Goal: Task Accomplishment & Management: Manage account settings

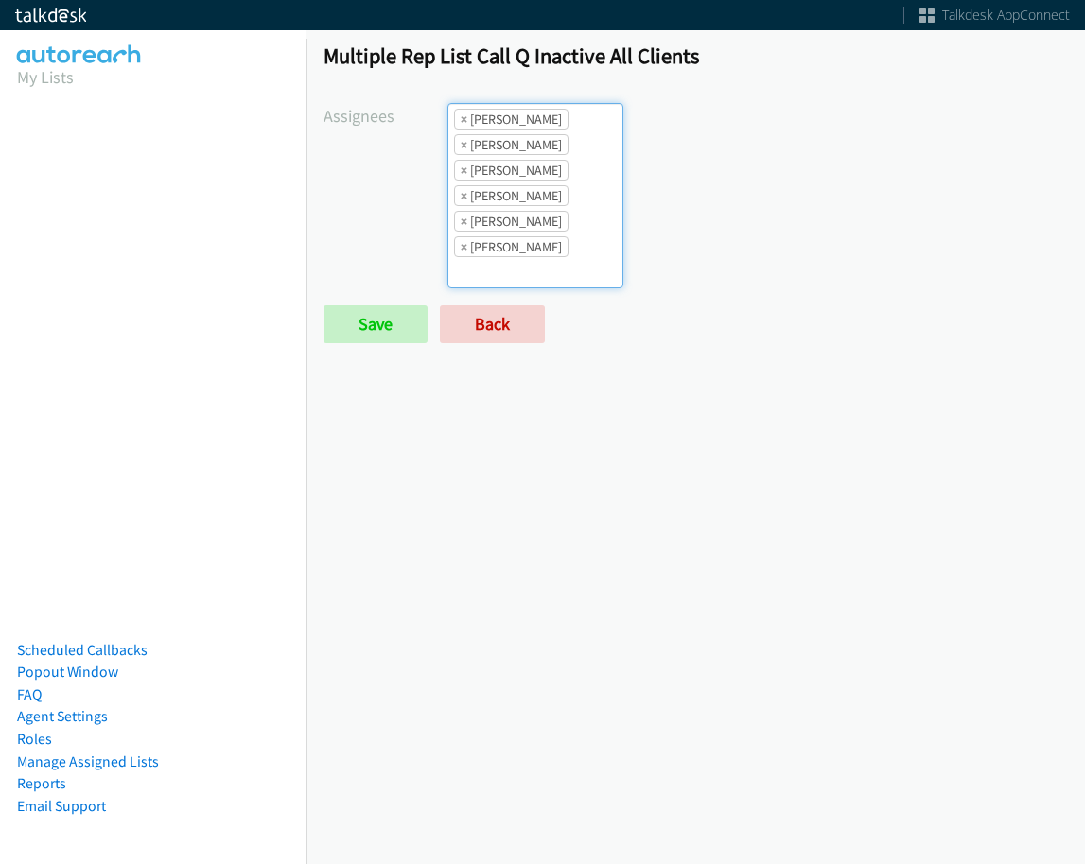
click at [572, 199] on ul "× Abigail Odhiambo × Alana Ruiz × Charles Ross × Jasmin Martinez × Jordan Stehl…" at bounding box center [535, 195] width 174 height 183
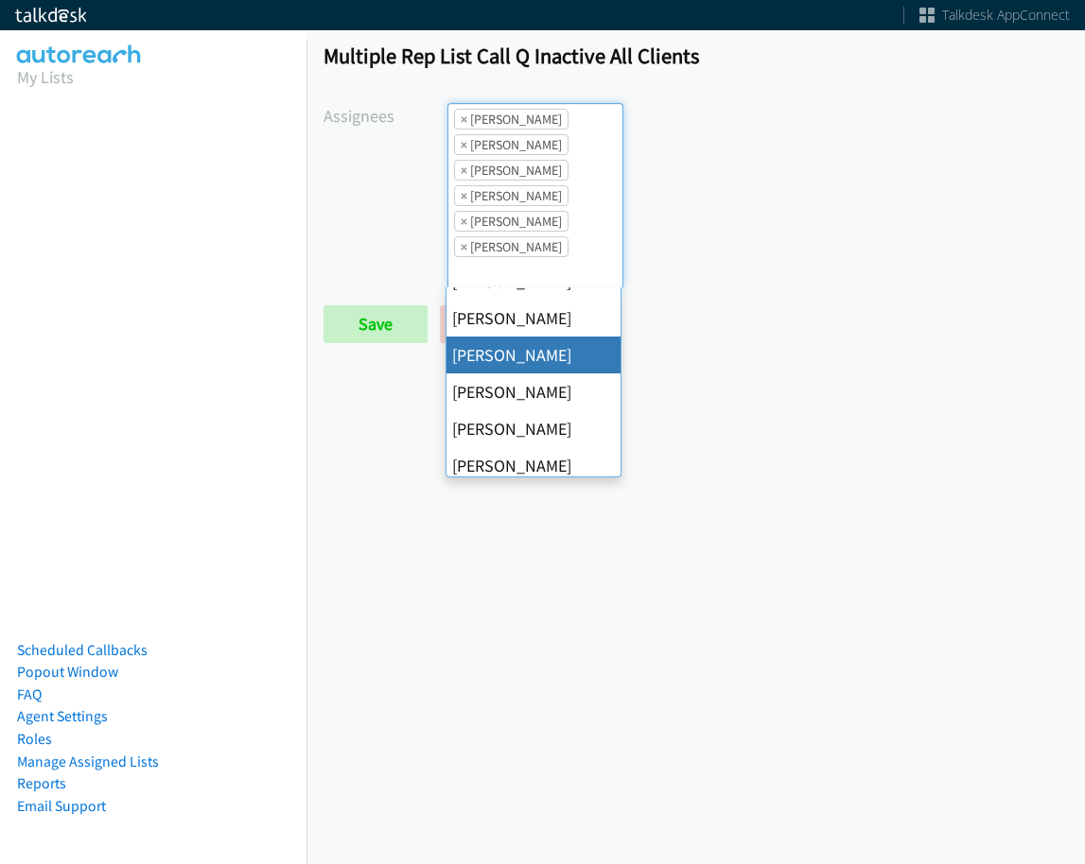
scroll to position [189, 0]
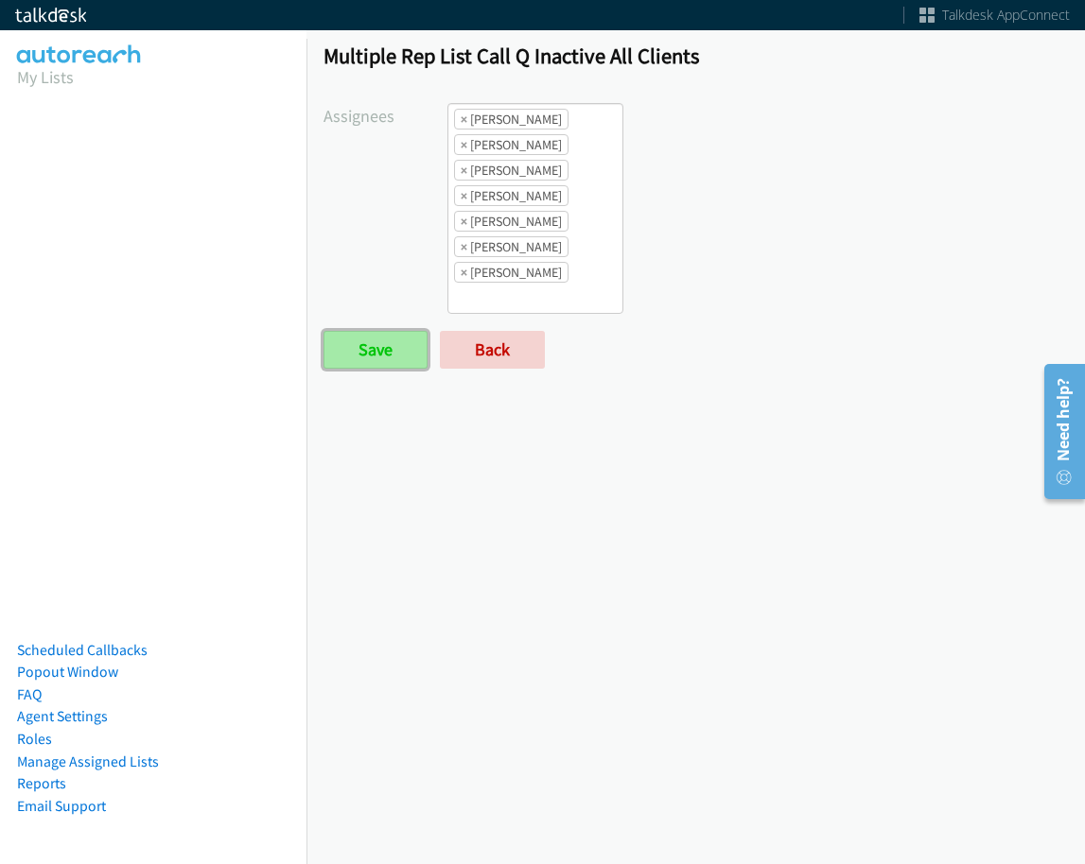
click at [346, 347] on input "Save" at bounding box center [375, 350] width 104 height 38
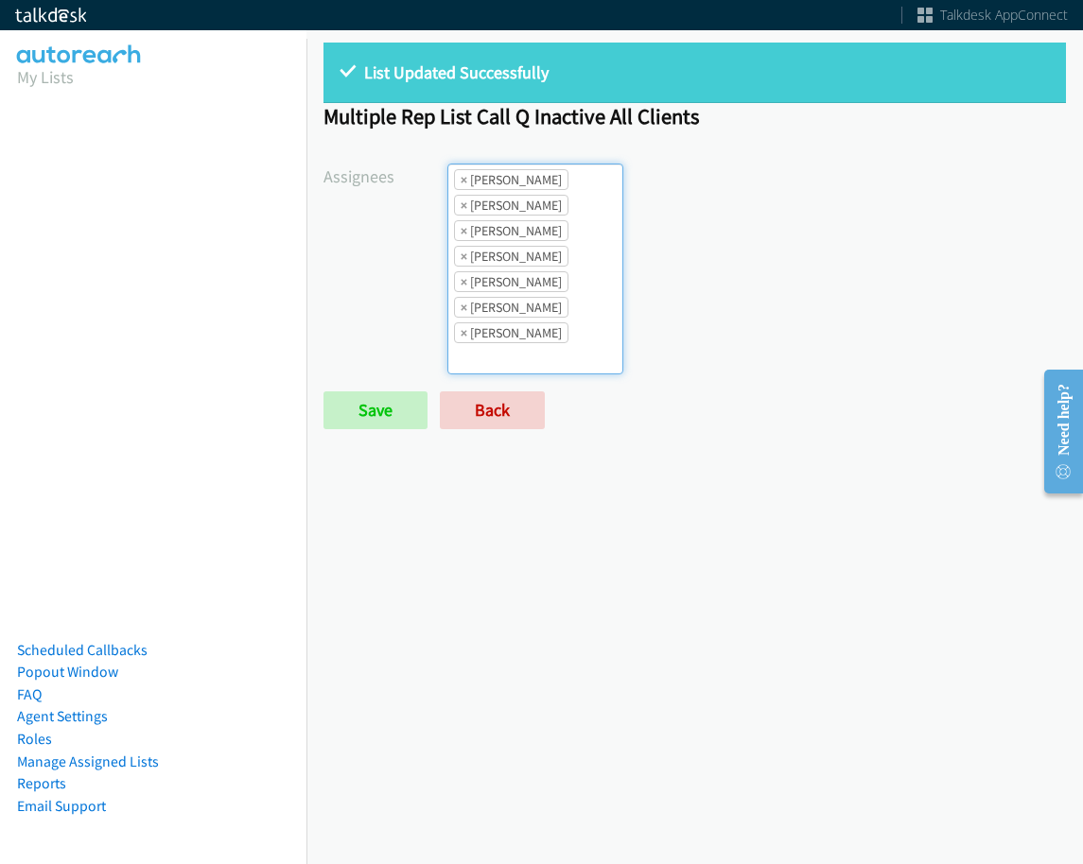
click at [581, 351] on ul "× Abigail Odhiambo × Alana Ruiz × Charles Ross × Daquaya Johnson × Jasmin Marti…" at bounding box center [535, 269] width 174 height 209
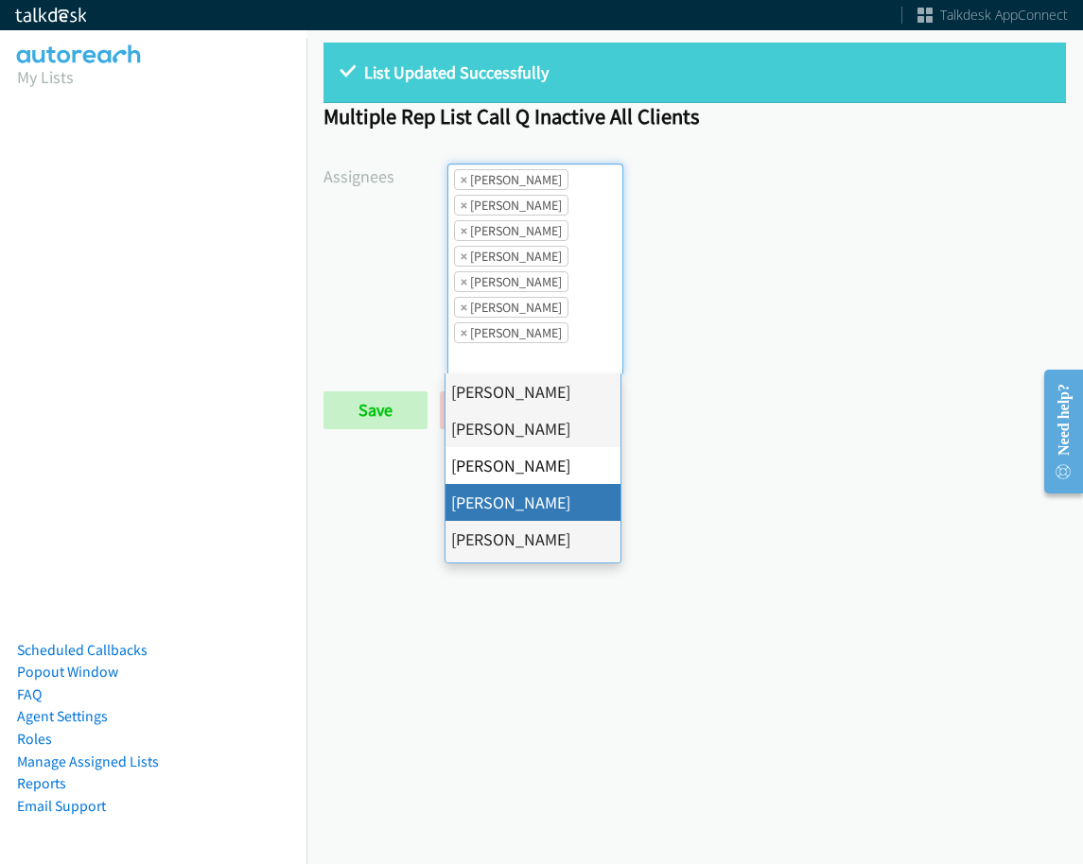
drag, startPoint x: 546, startPoint y: 497, endPoint x: 553, endPoint y: 378, distance: 119.4
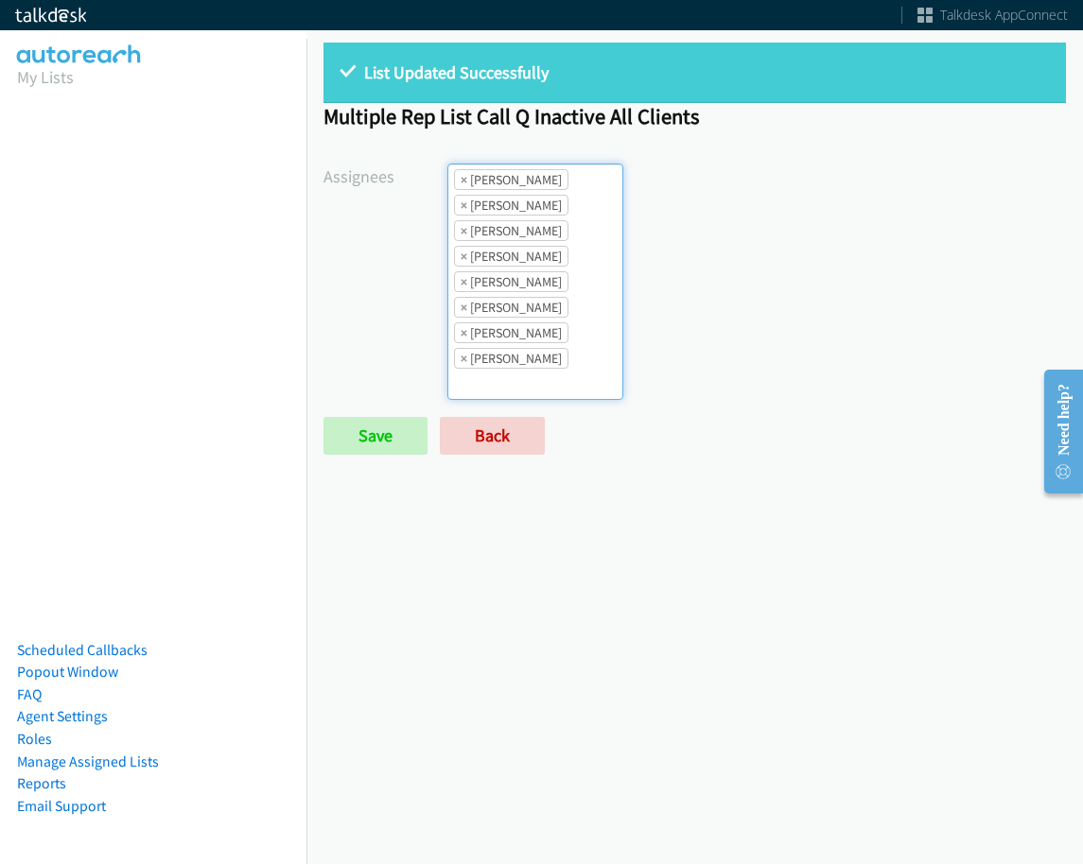
click at [556, 347] on ul "× Abigail Odhiambo × Alana Ruiz × Cathy Shahan × Charles Ross × Daquaya Johnson…" at bounding box center [535, 282] width 174 height 234
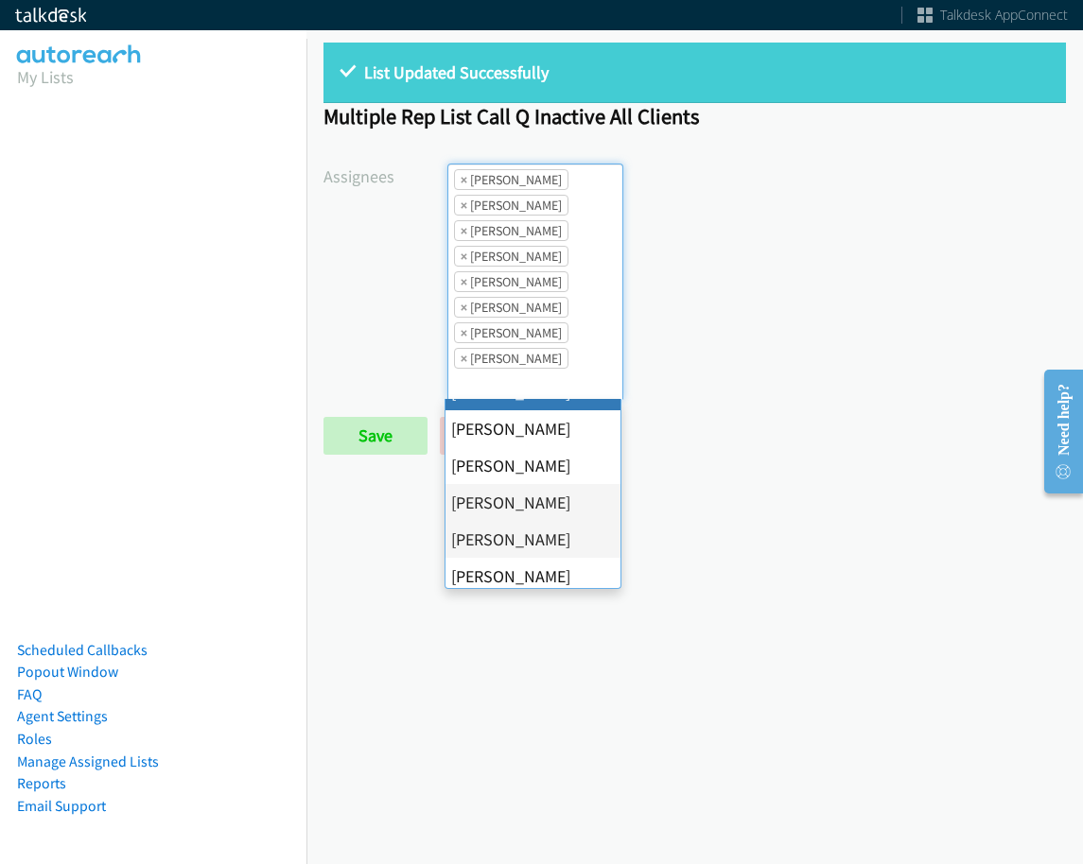
scroll to position [364, 0]
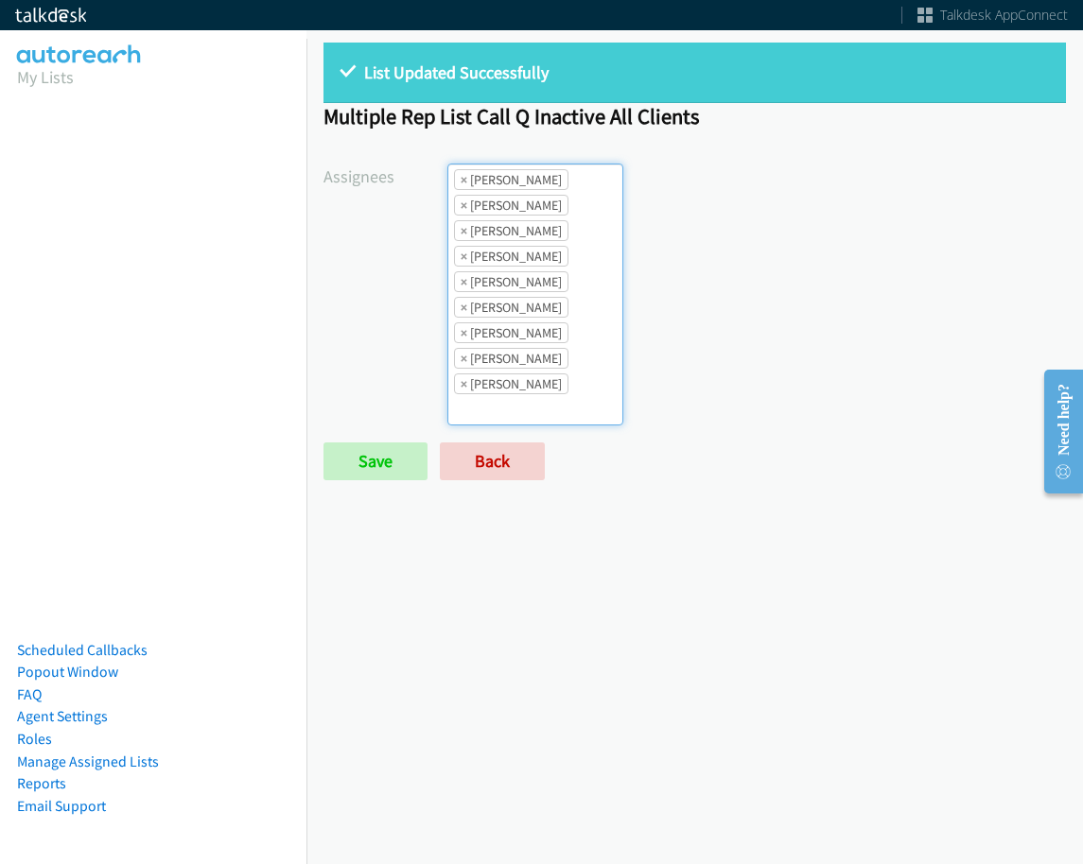
click at [555, 356] on li "× Tatiana Medina" at bounding box center [511, 358] width 114 height 21
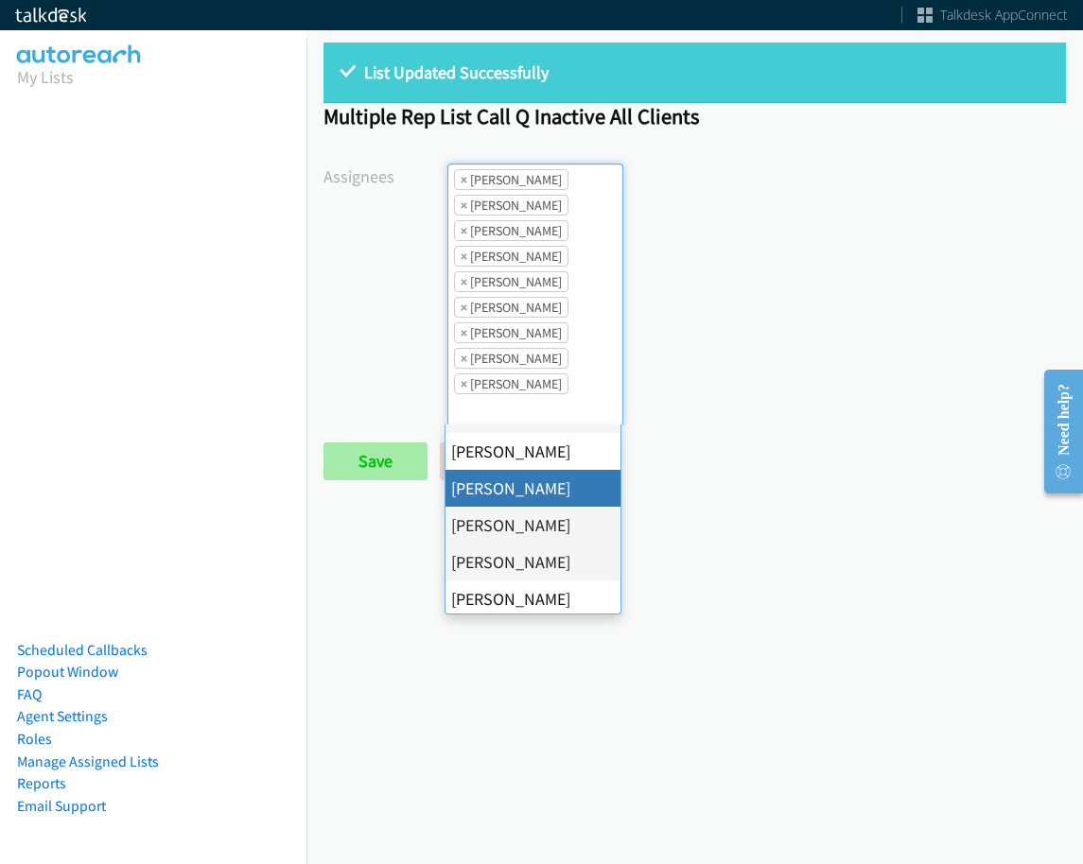
scroll to position [95, 0]
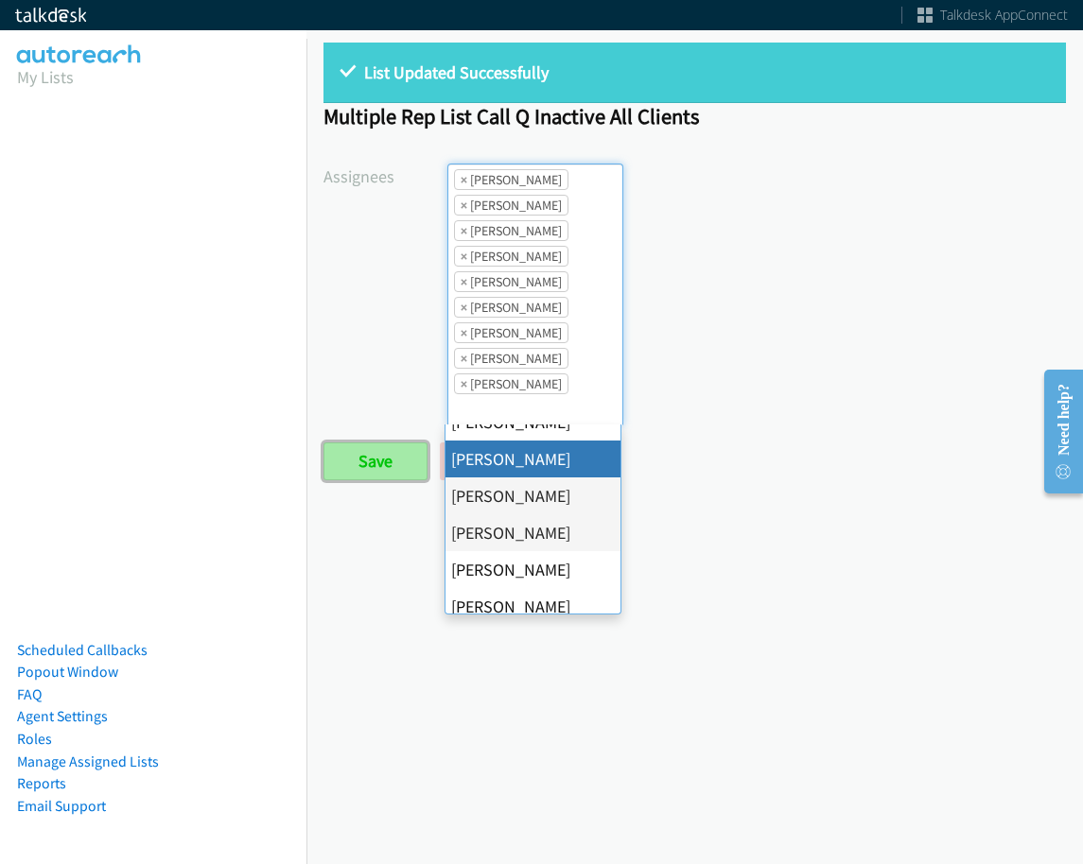
click at [332, 464] on input "Save" at bounding box center [375, 462] width 104 height 38
